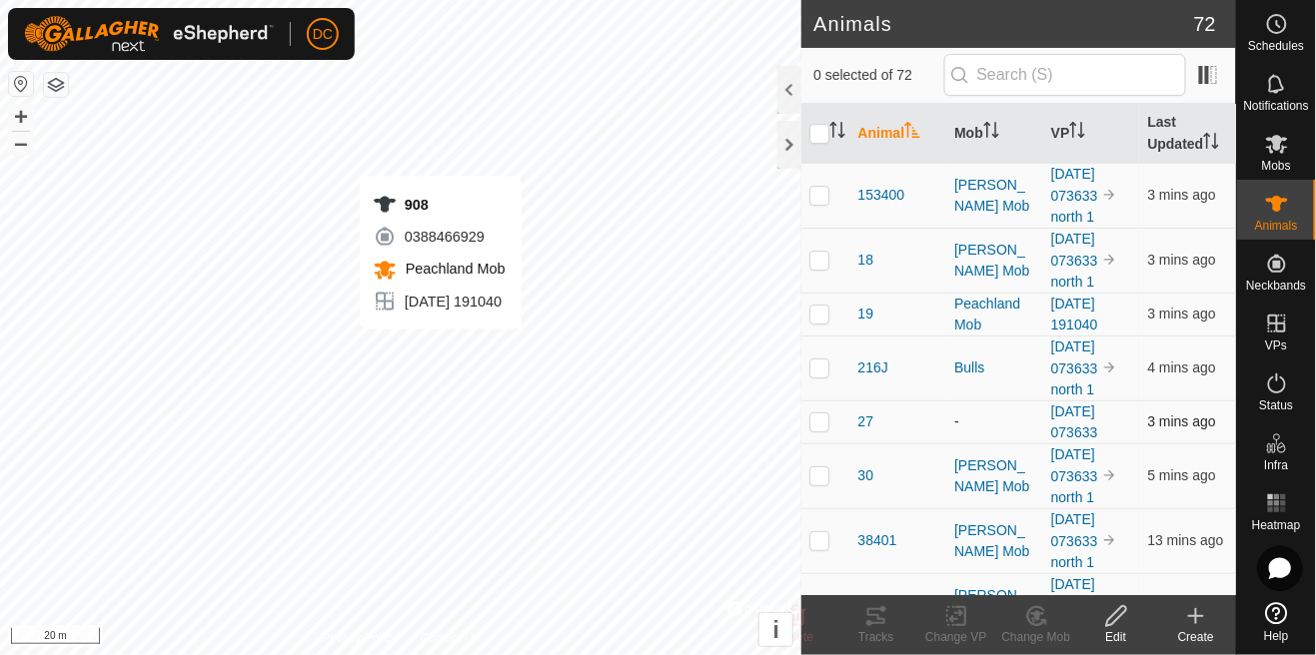
checkbox input "true"
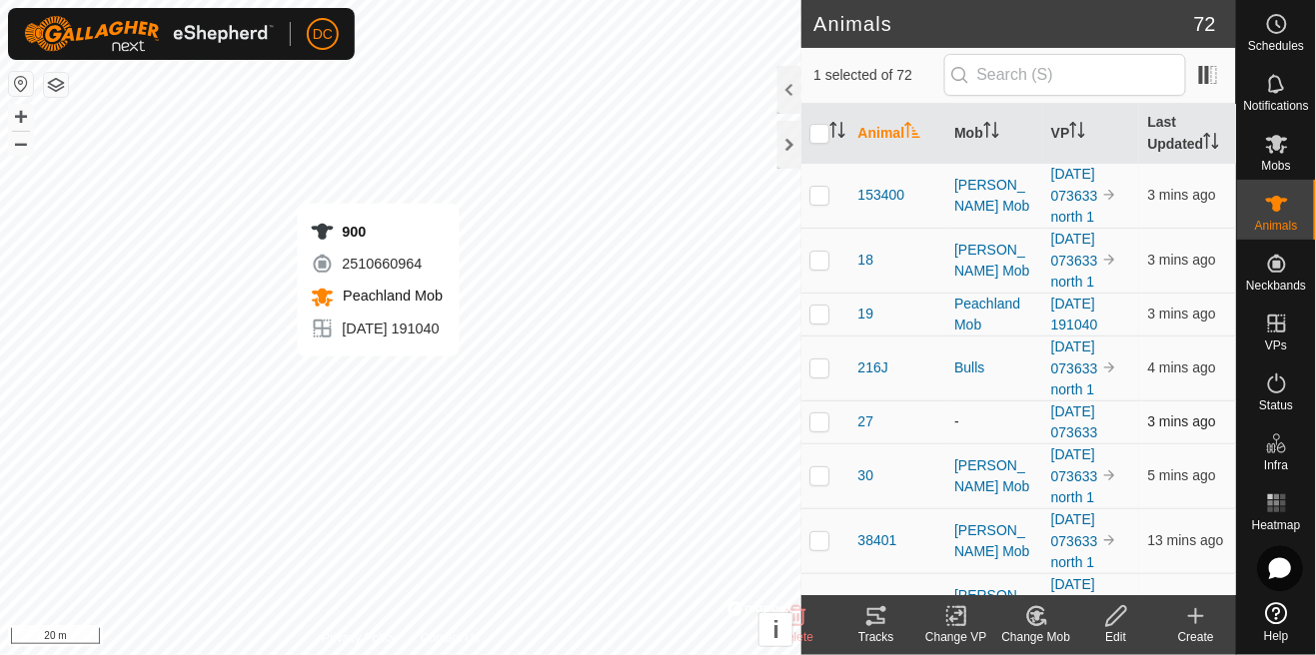
checkbox input "true"
checkbox input "false"
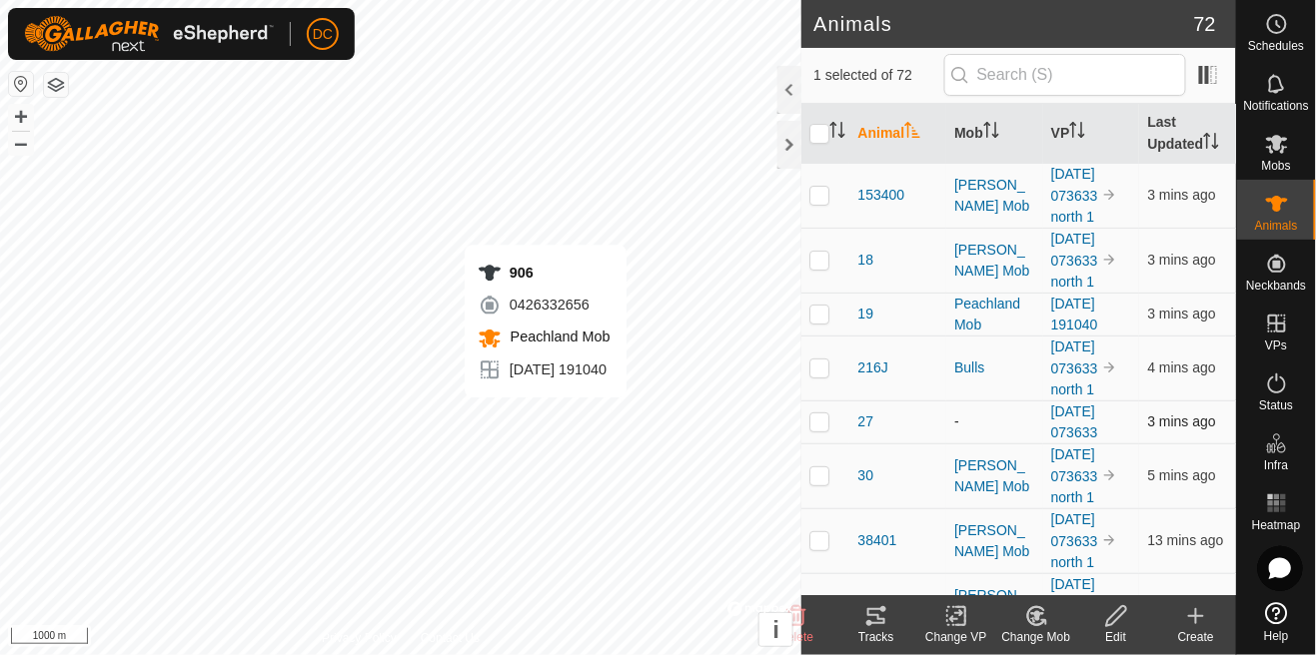
checkbox input "false"
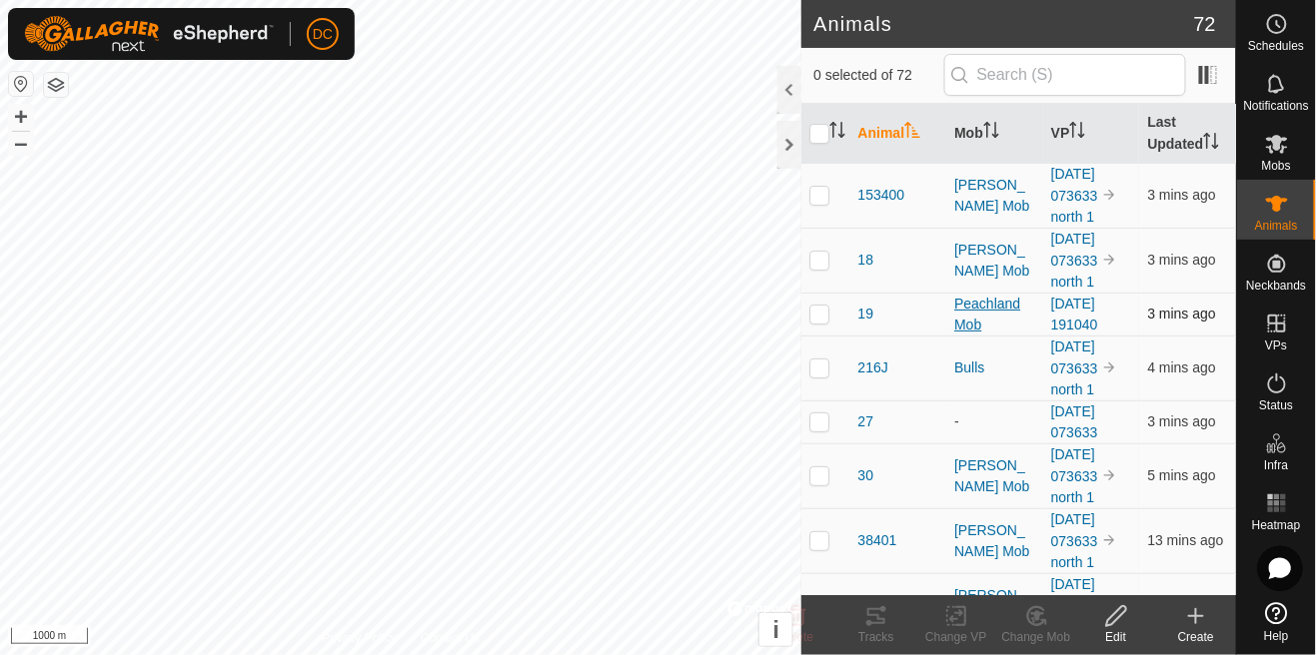
click at [978, 323] on div "Peachland Mob" at bounding box center [994, 315] width 81 height 42
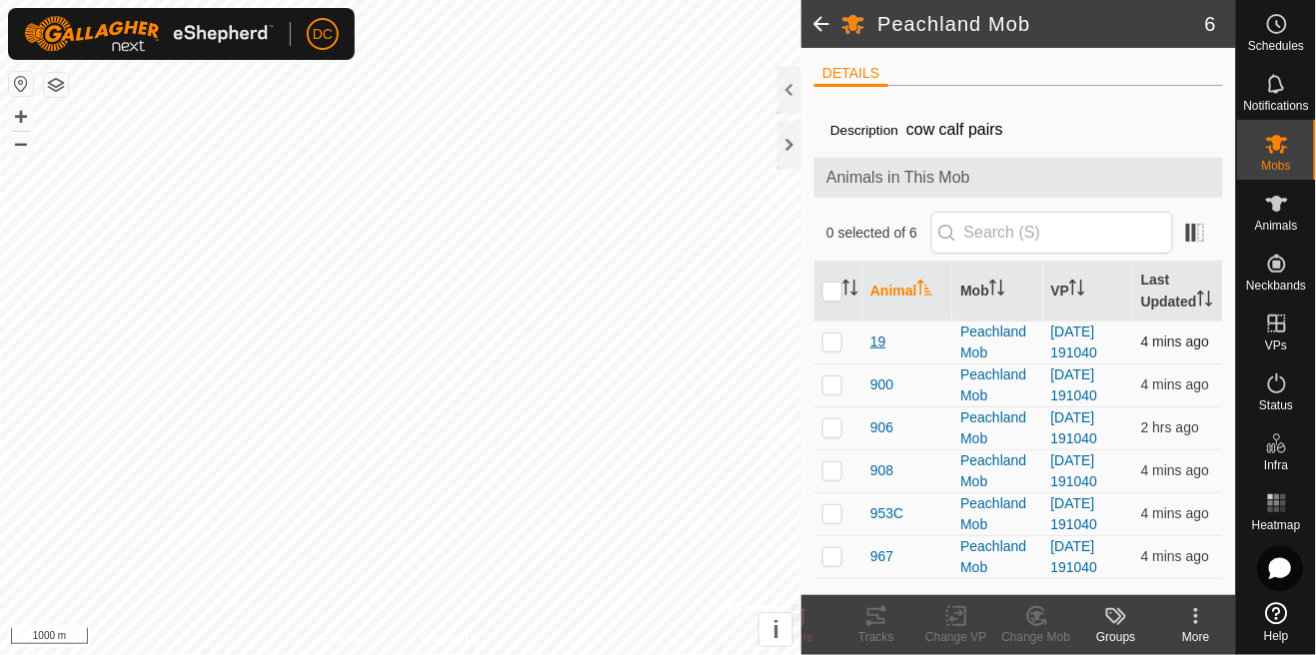
click at [882, 341] on span "19" at bounding box center [878, 342] width 16 height 21
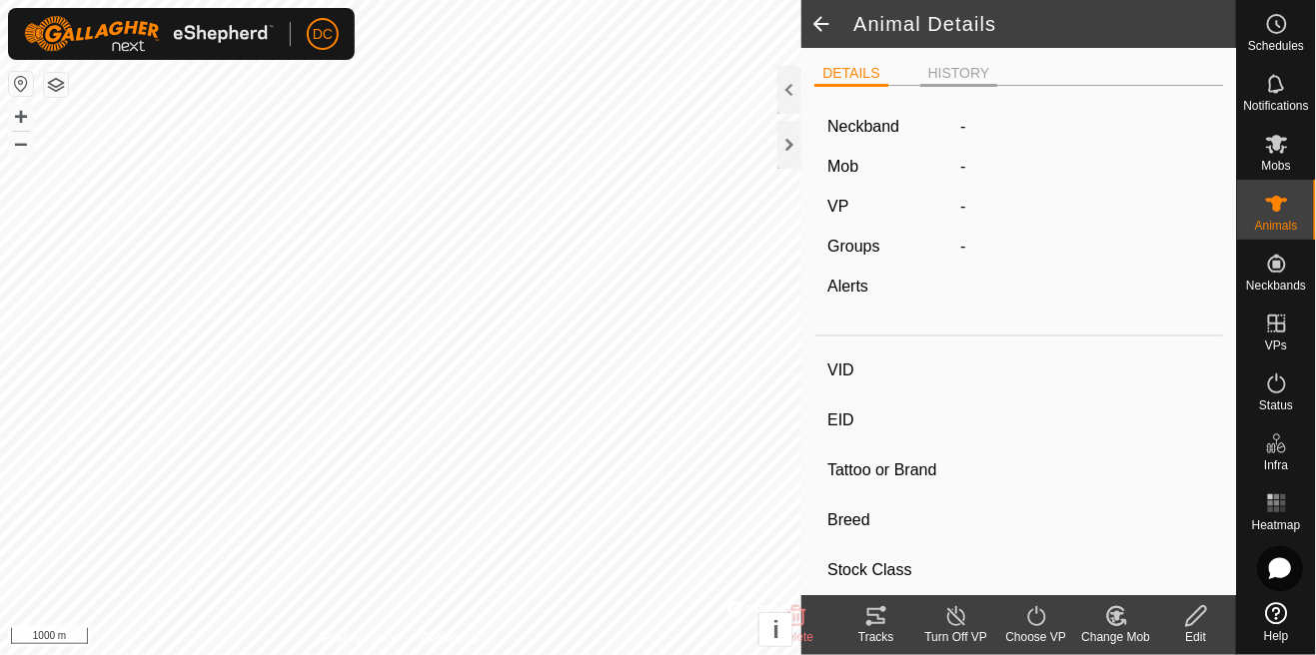
click at [949, 76] on li "HISTORY" at bounding box center [959, 75] width 78 height 24
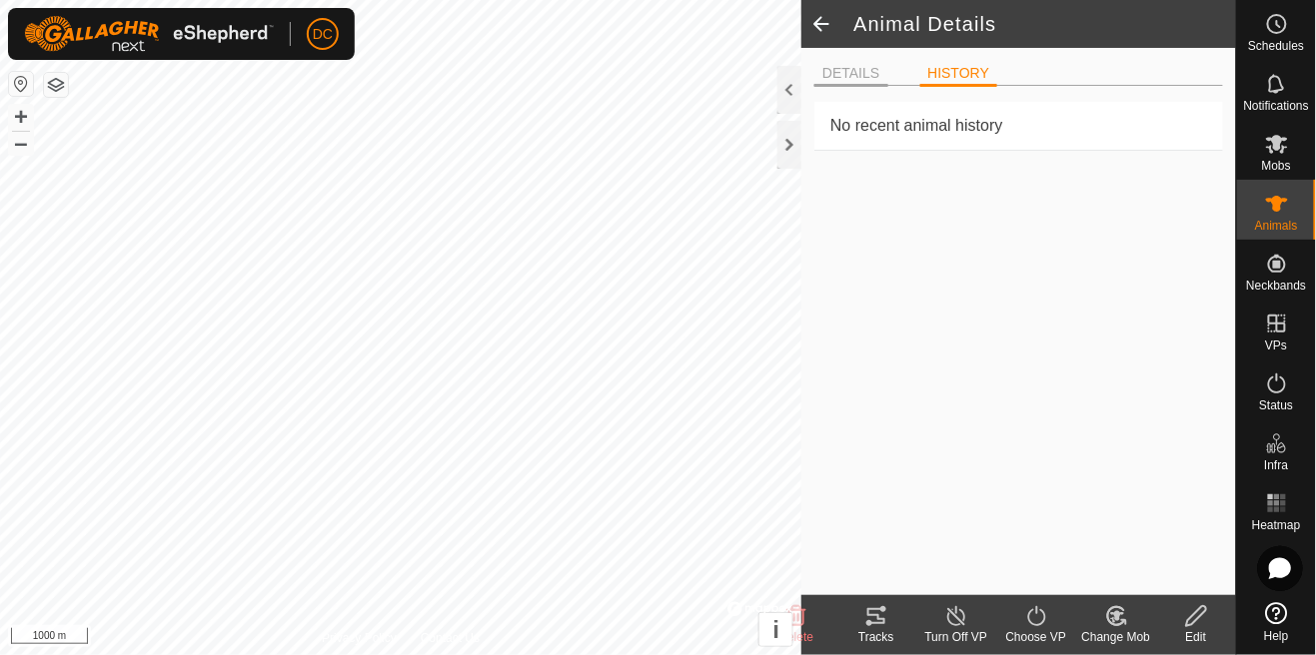
click at [855, 71] on li "DETAILS" at bounding box center [850, 75] width 73 height 24
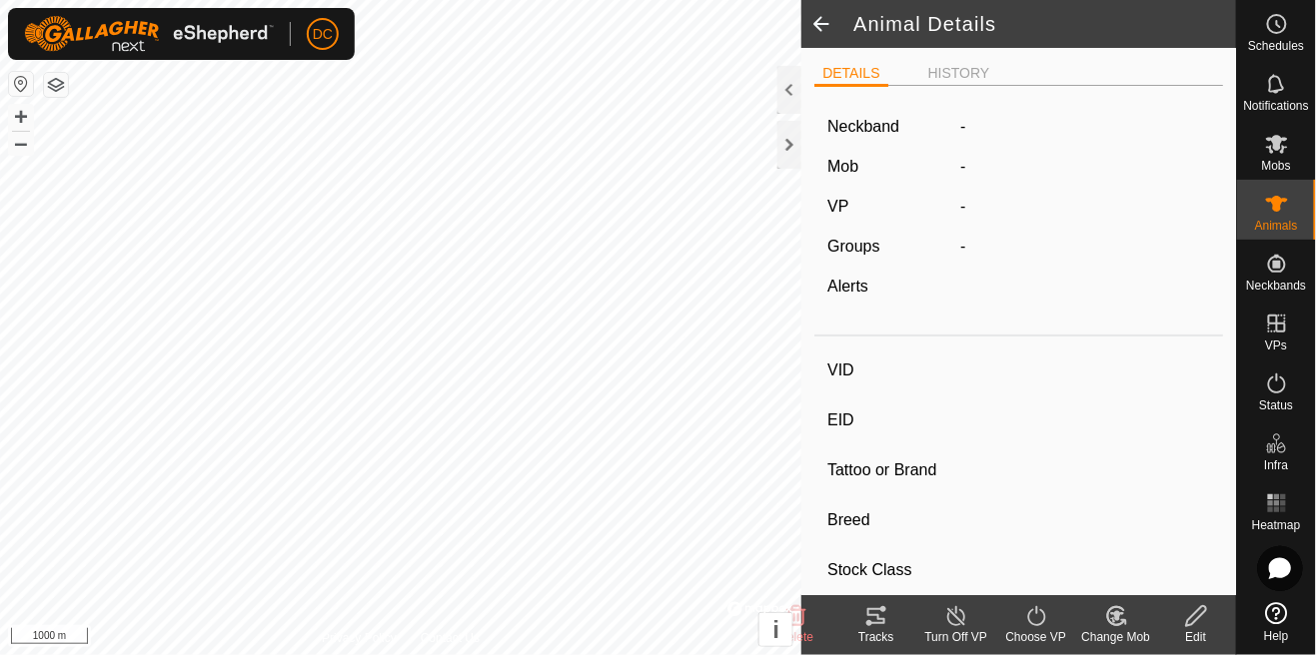
click at [829, 28] on span at bounding box center [821, 24] width 40 height 48
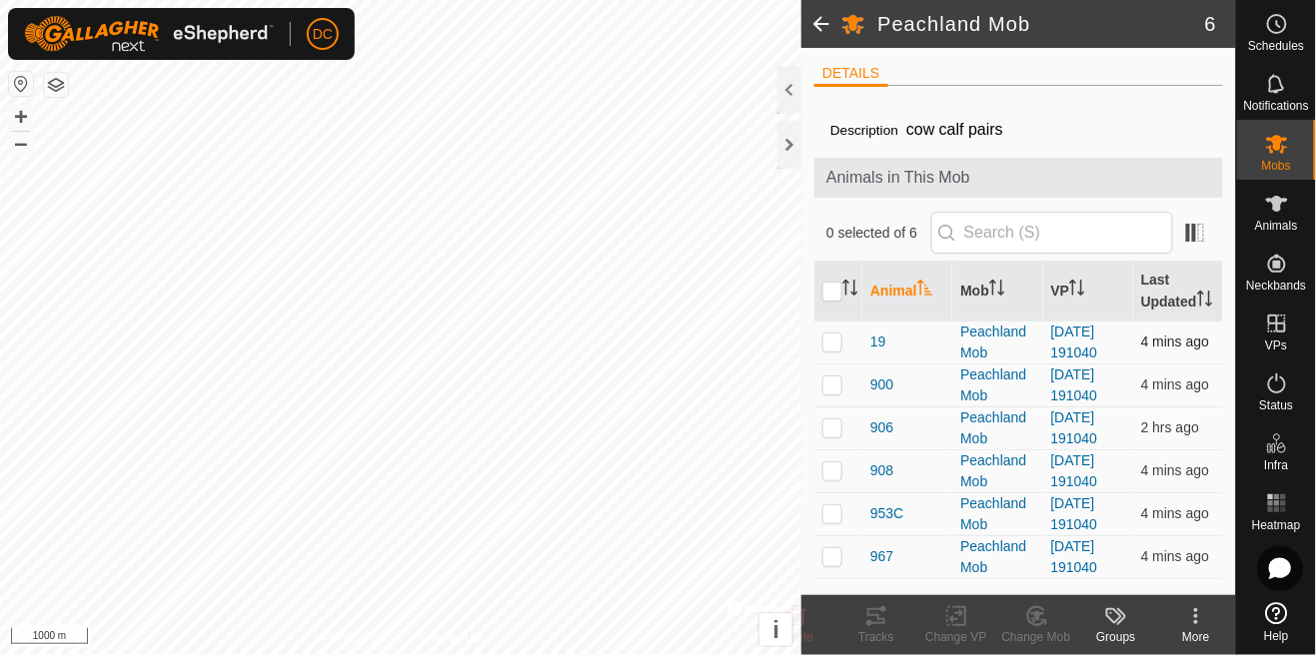
click at [832, 349] on p-checkbox at bounding box center [832, 342] width 20 height 16
checkbox input "true"
click at [874, 347] on span "19" at bounding box center [878, 342] width 16 height 21
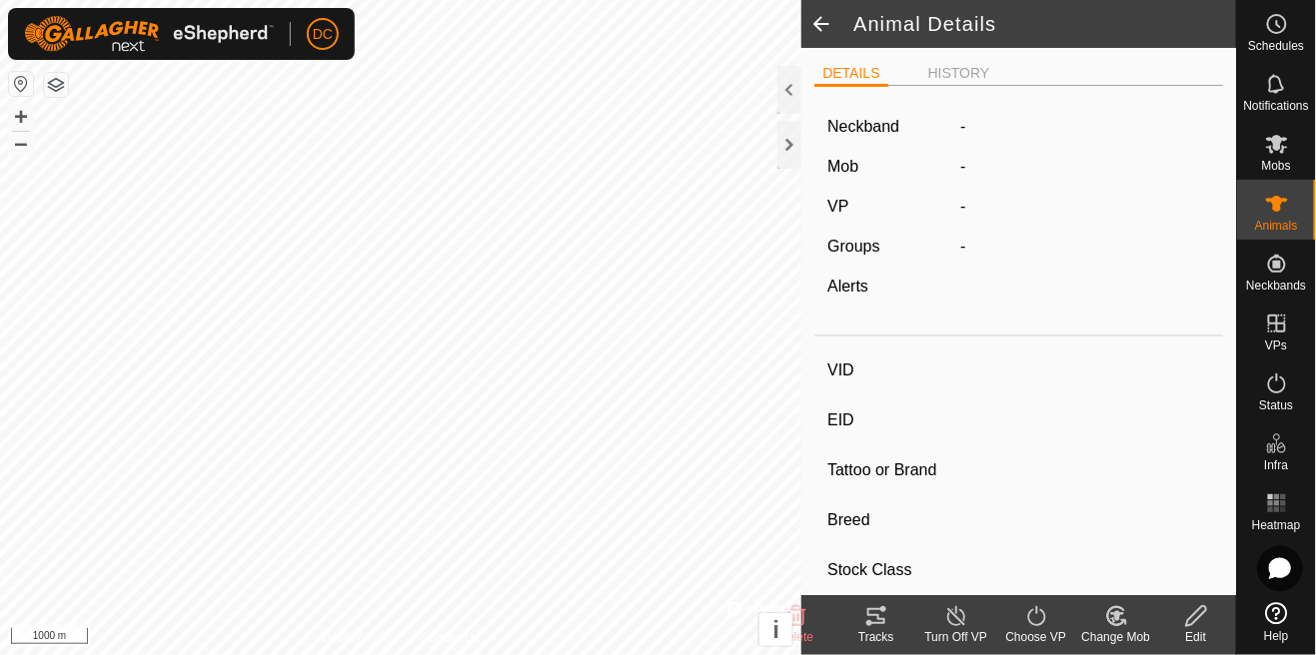
type input "19"
type input "124000183833965"
type input "-"
type input "HEIFER"
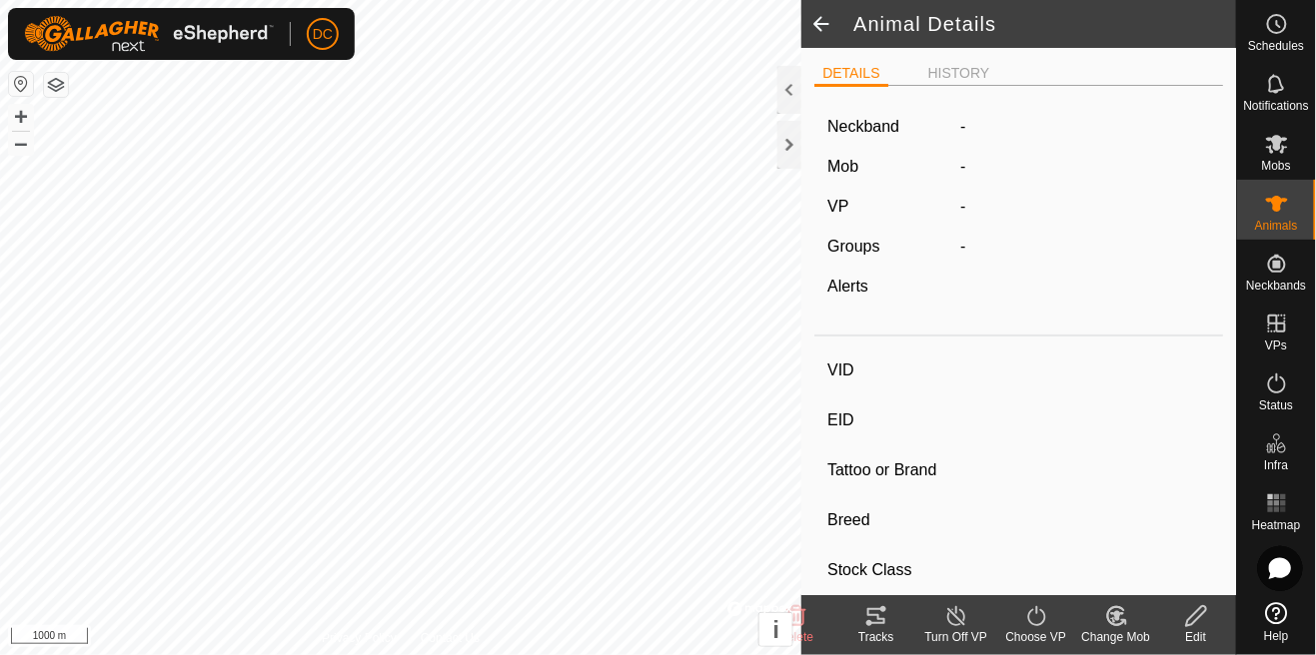
type input "575 kg"
type input "-"
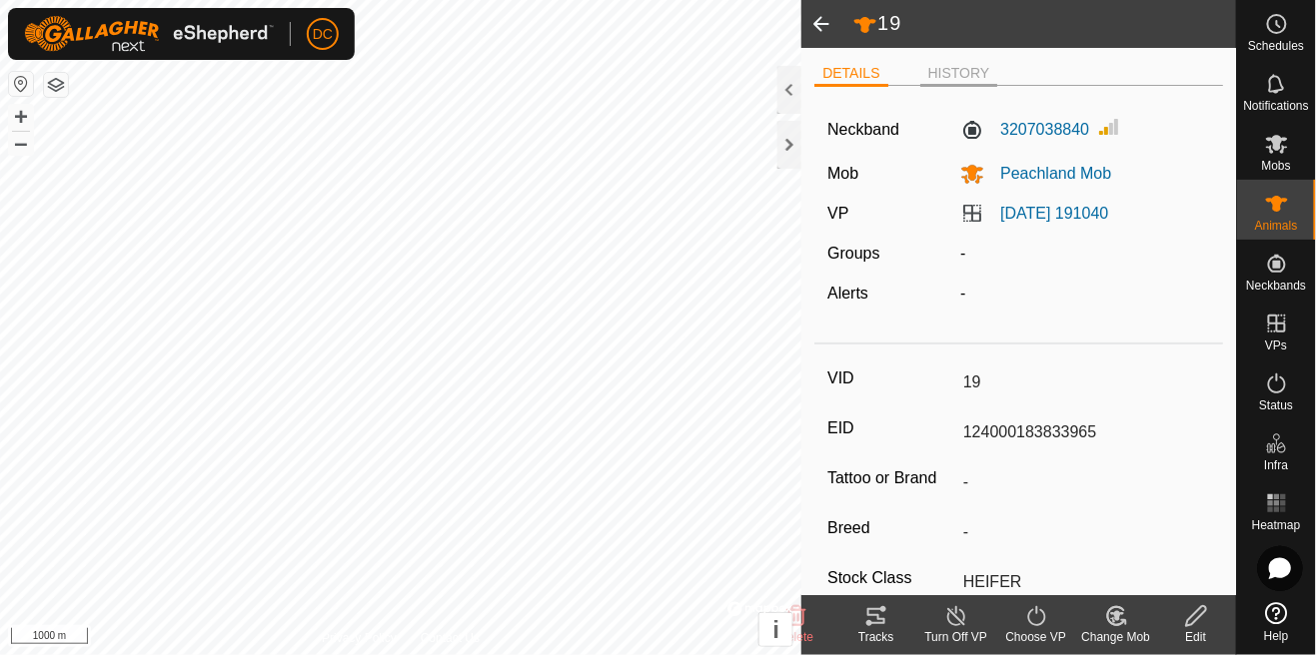
click at [945, 74] on li "HISTORY" at bounding box center [959, 75] width 78 height 24
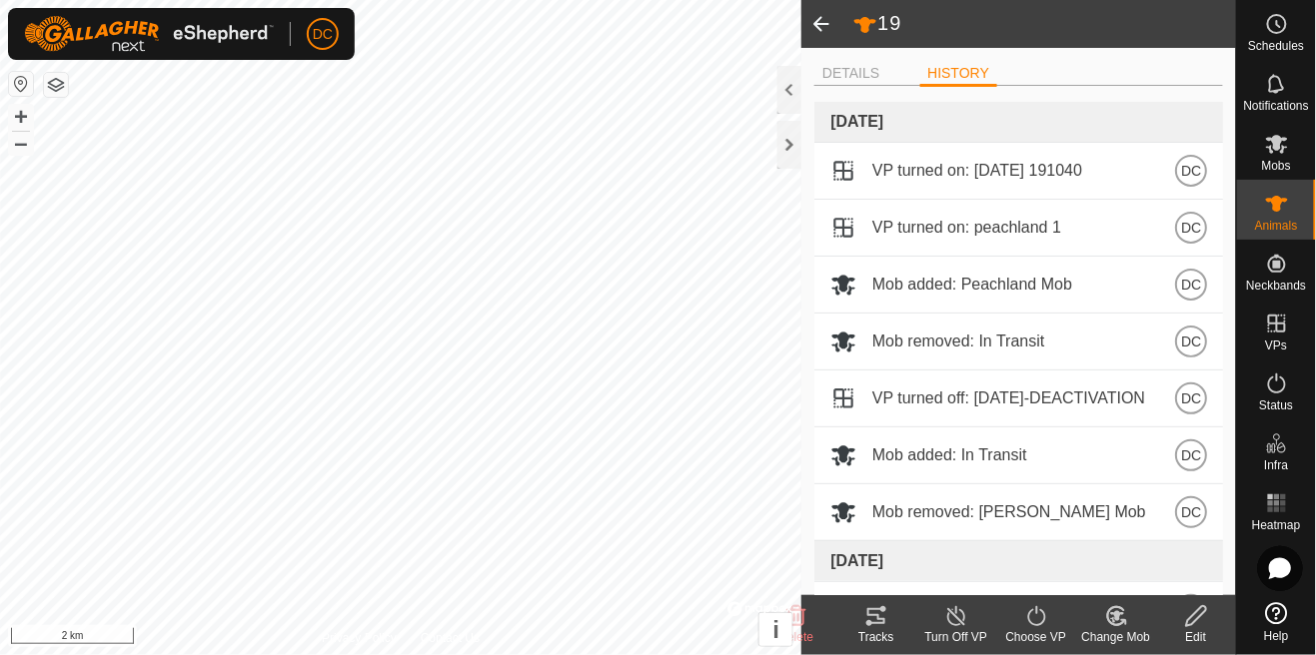
click at [823, 24] on span at bounding box center [821, 24] width 40 height 48
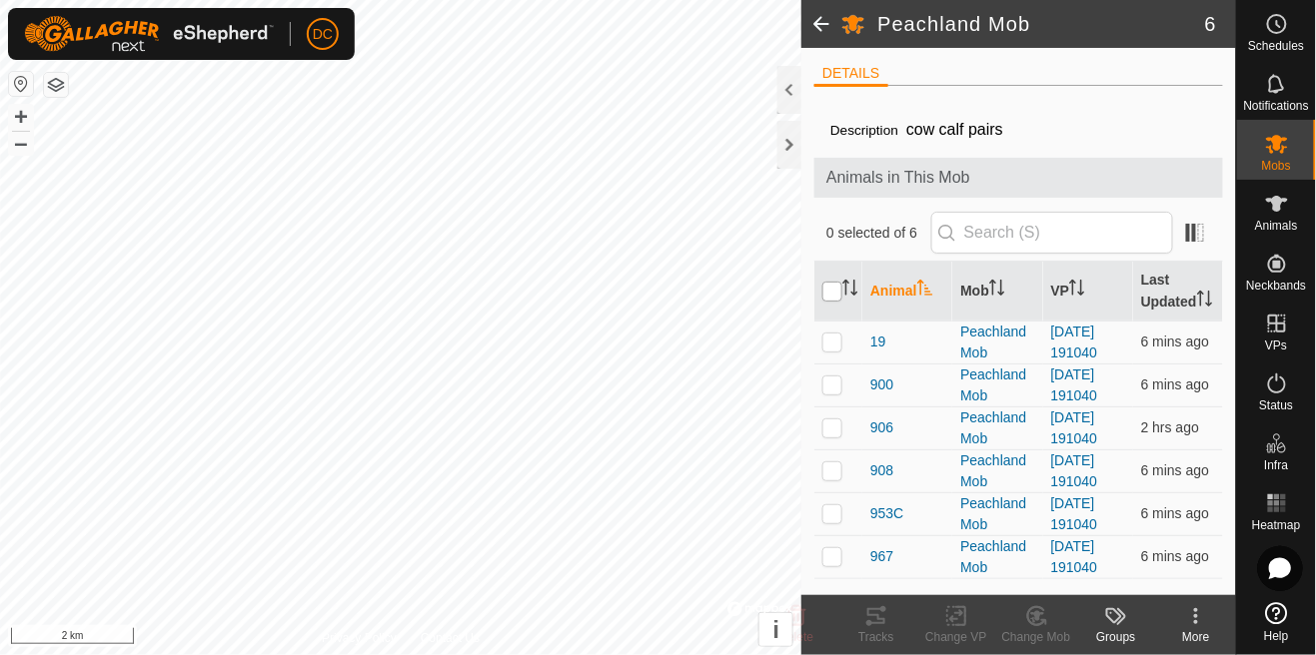
click at [830, 292] on input "checkbox" at bounding box center [832, 292] width 20 height 20
checkbox input "true"
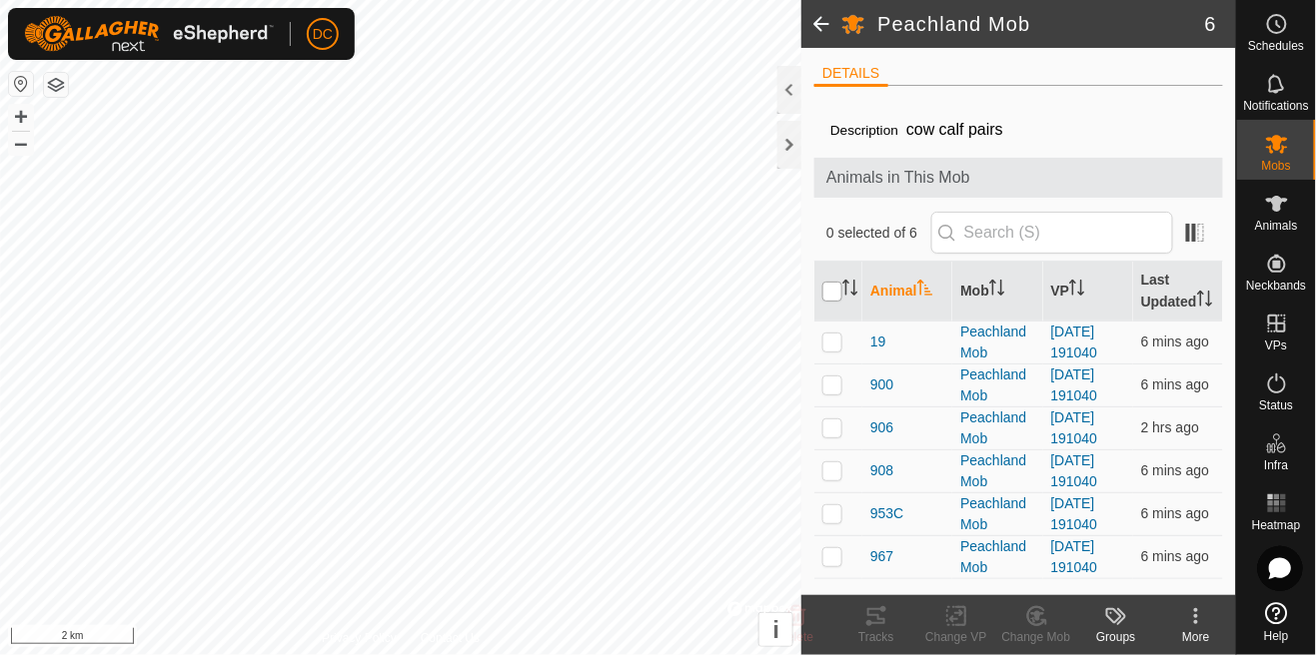
checkbox input "true"
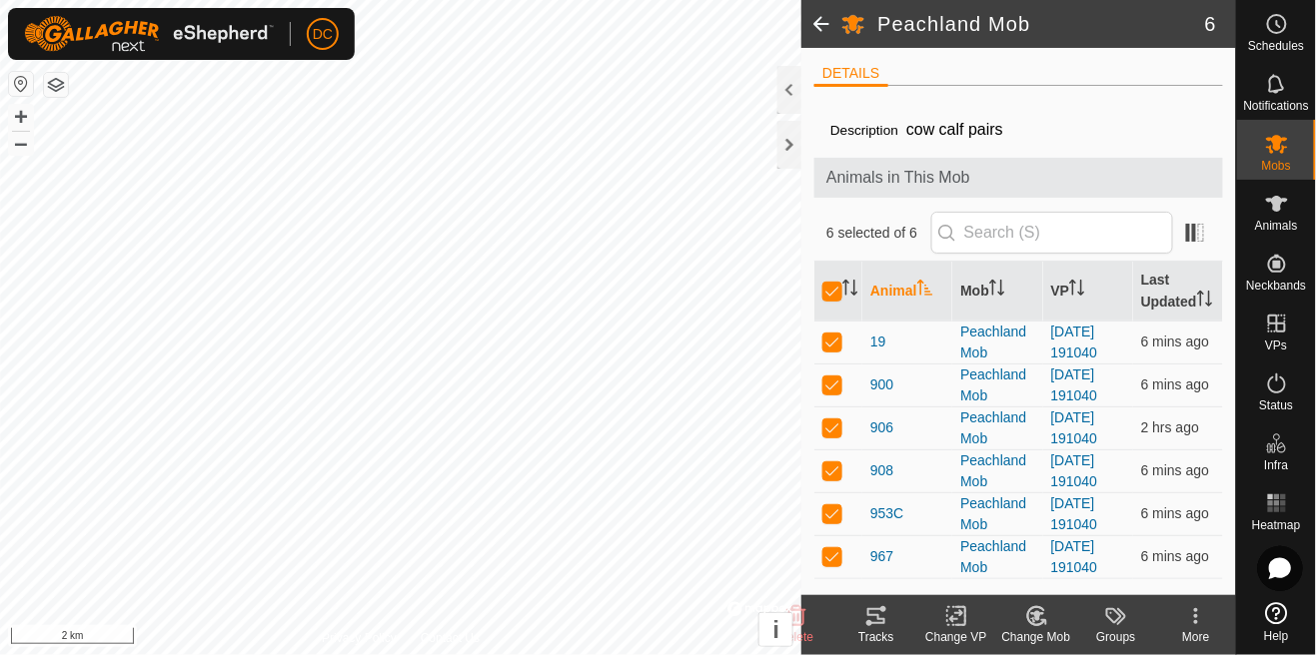
click at [887, 630] on div "Tracks" at bounding box center [876, 637] width 80 height 18
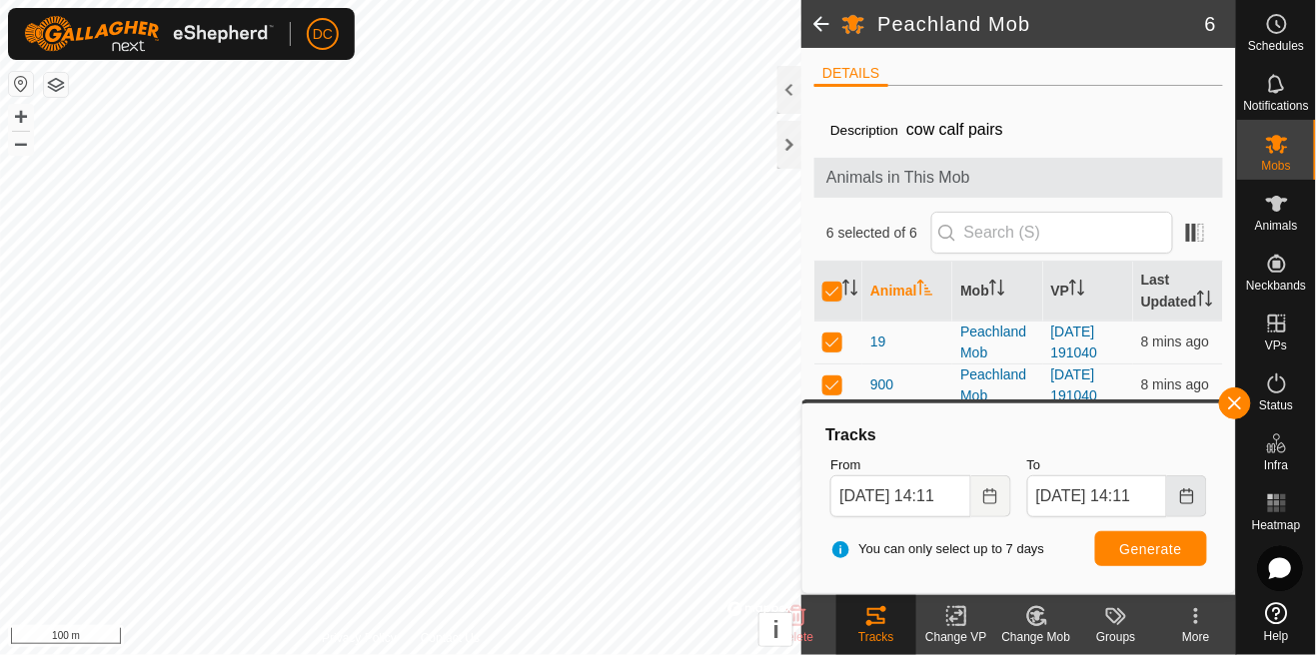
click at [1182, 507] on button "Choose Date" at bounding box center [1187, 497] width 40 height 42
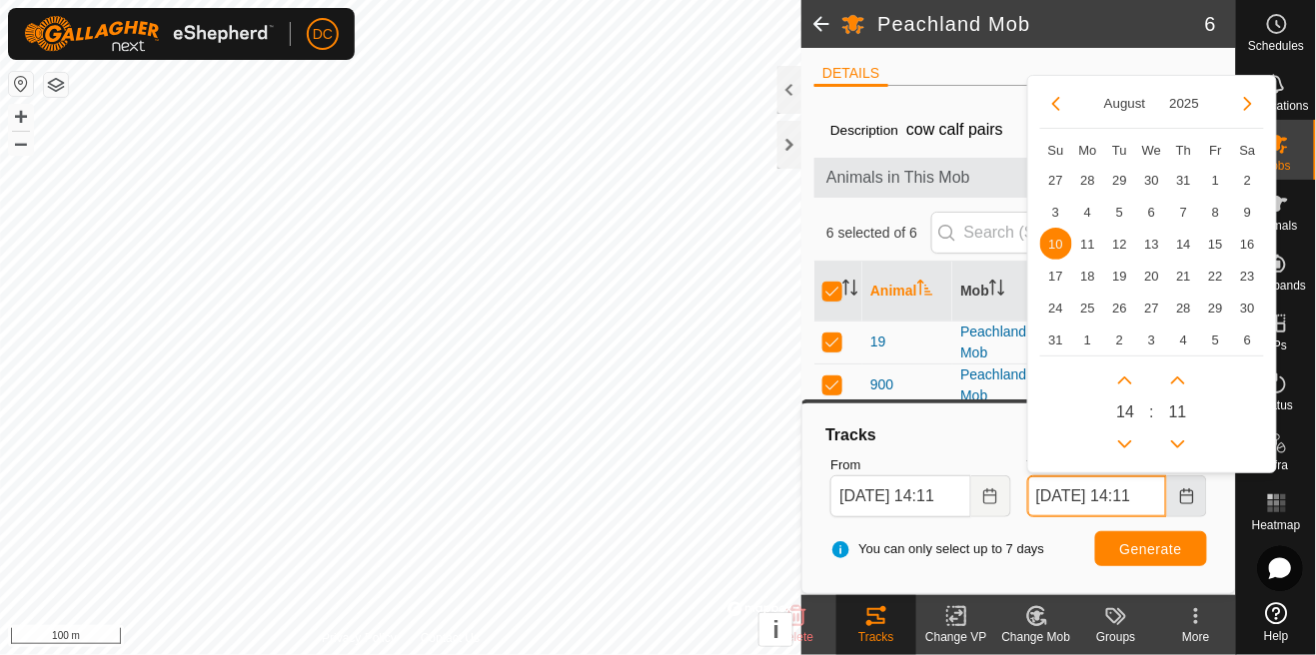
scroll to position [0, 14]
click at [1249, 217] on span "9" at bounding box center [1248, 212] width 32 height 32
type input "[DATE] 14:11"
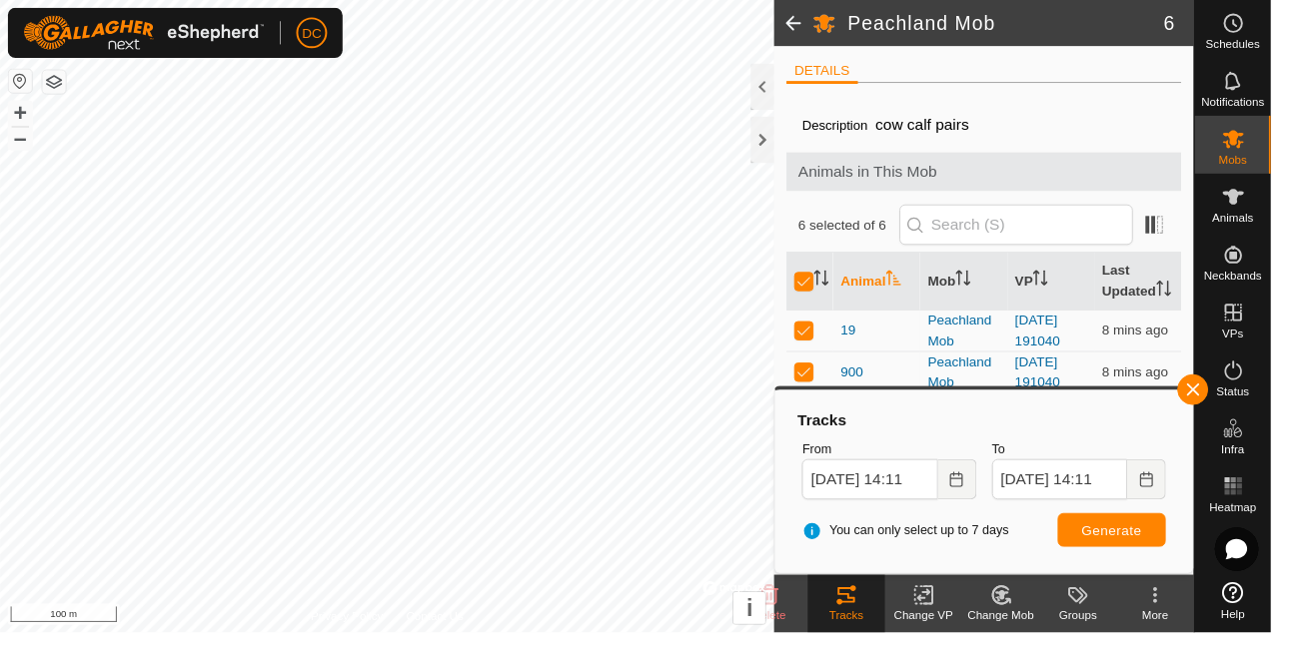
scroll to position [0, 0]
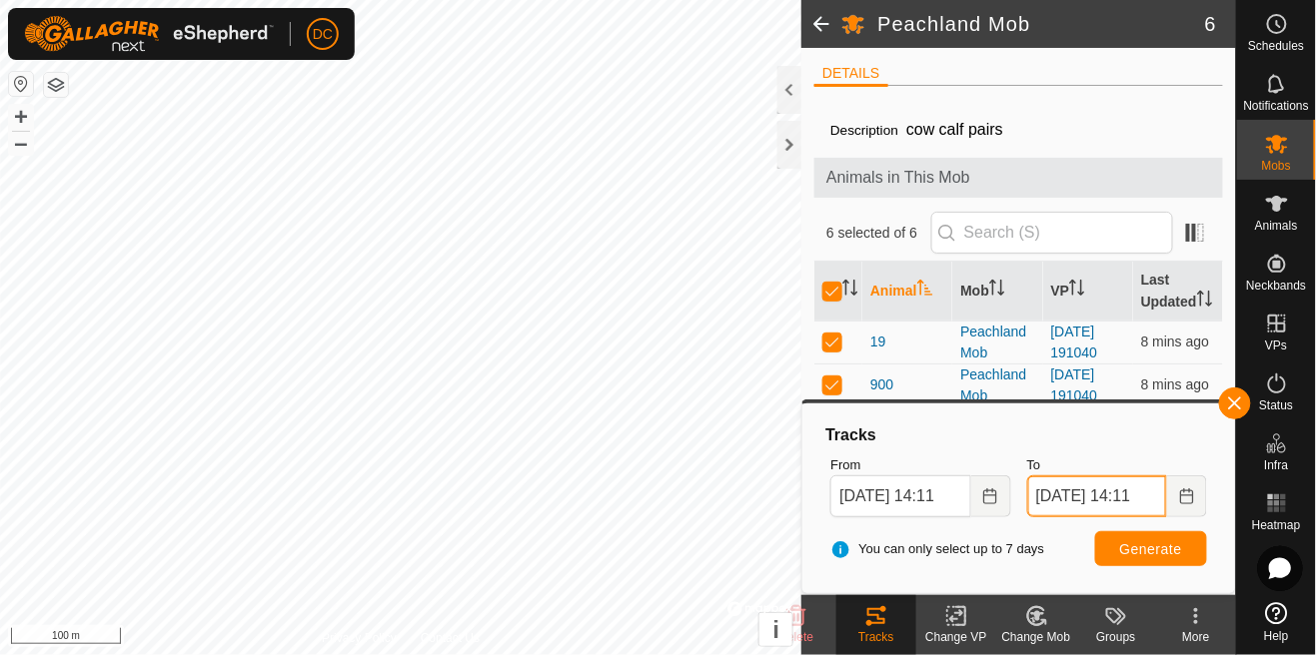
click at [1137, 493] on input "[DATE] 14:11" at bounding box center [1097, 497] width 140 height 42
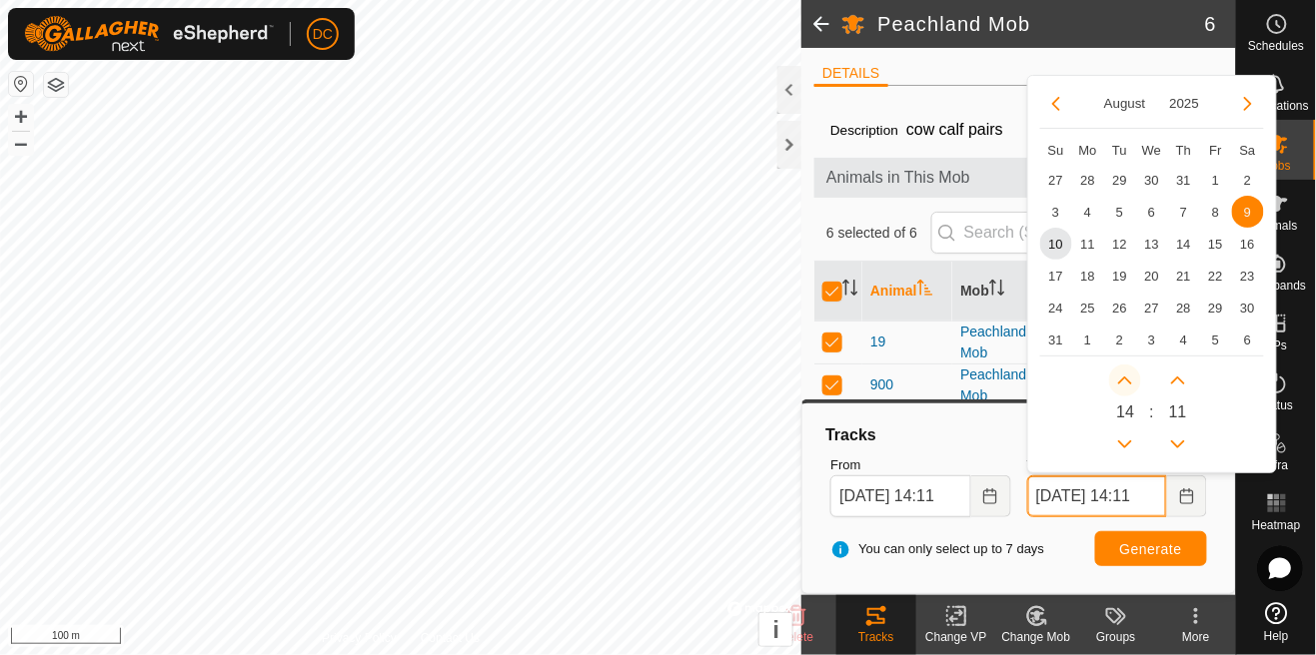
click at [1130, 387] on button "Next Hour" at bounding box center [1125, 381] width 32 height 32
click at [1130, 388] on span "Next Hour" at bounding box center [1130, 388] width 0 height 0
click at [1130, 387] on button "Next Hour" at bounding box center [1125, 381] width 32 height 32
click at [1130, 388] on span "Next Hour" at bounding box center [1130, 388] width 0 height 0
click at [1130, 387] on button "Next Hour" at bounding box center [1125, 381] width 32 height 32
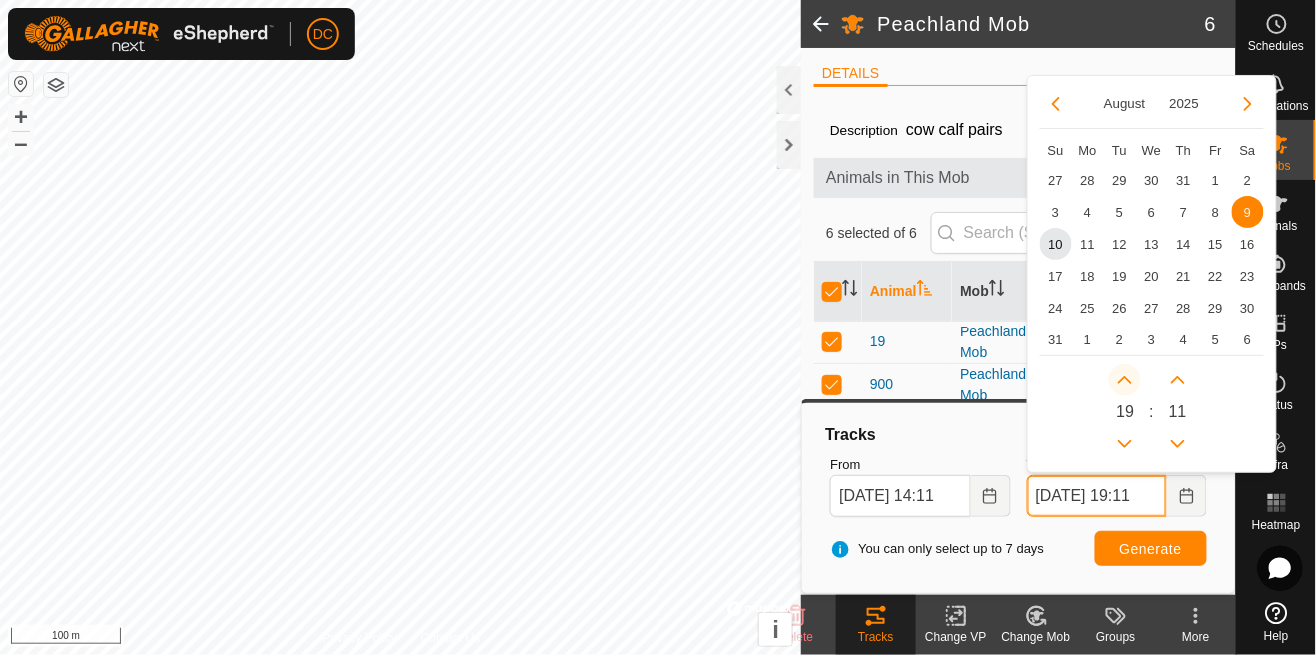
click at [1125, 383] on button "Next Hour" at bounding box center [1125, 381] width 32 height 32
type input "[DATE] 21:11"
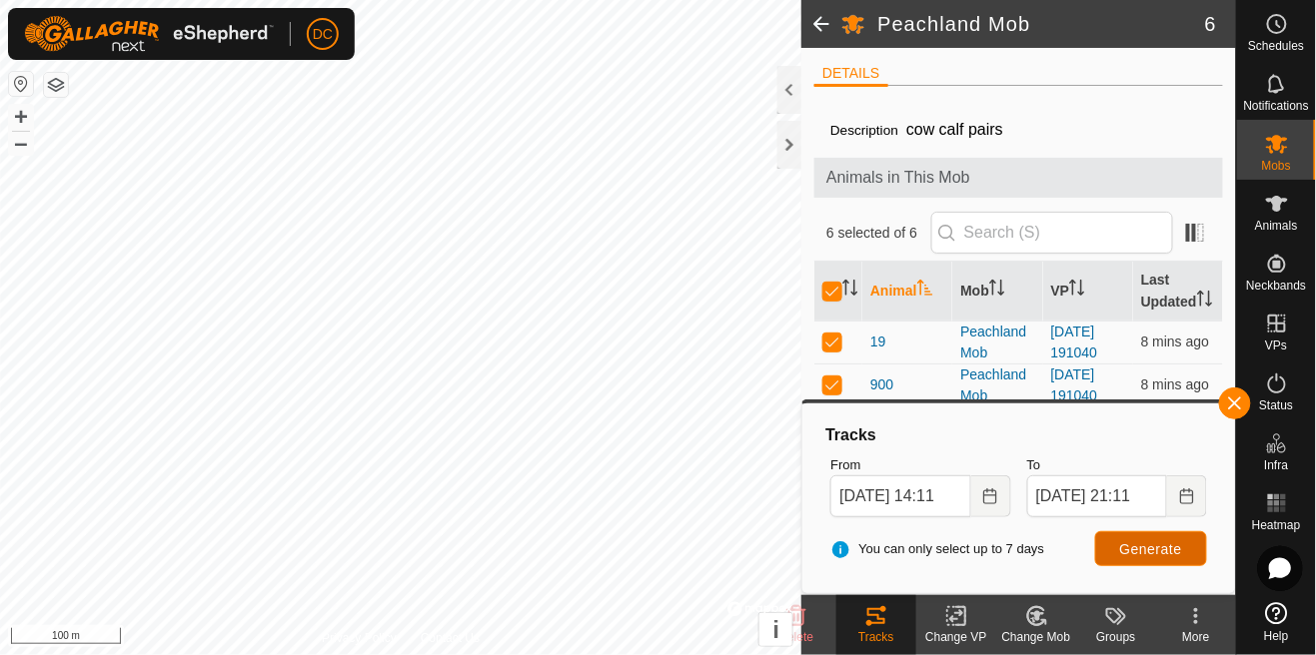
click at [1142, 557] on span "Generate" at bounding box center [1151, 550] width 62 height 16
click at [1234, 414] on button "button" at bounding box center [1235, 404] width 32 height 32
